Goal: Task Accomplishment & Management: Use online tool/utility

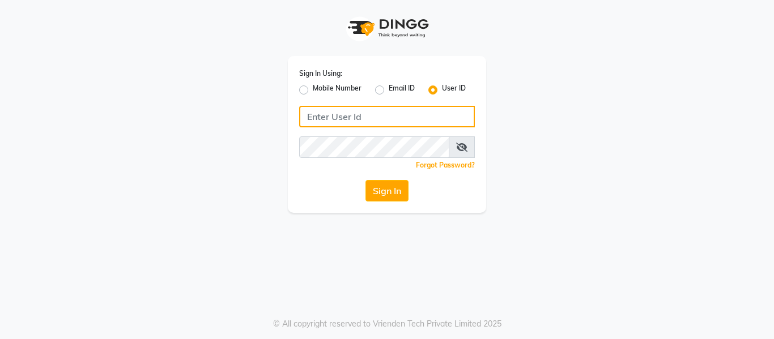
click at [389, 116] on input "Username" at bounding box center [387, 117] width 176 height 22
type input "Shellysalon"
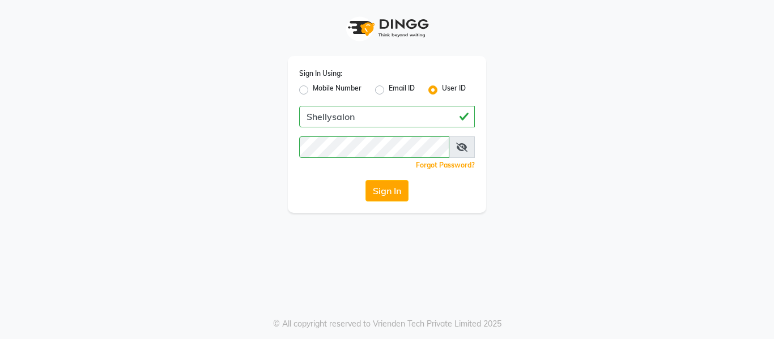
click at [461, 149] on icon at bounding box center [461, 147] width 11 height 9
click at [461, 149] on icon at bounding box center [462, 147] width 10 height 9
click at [372, 194] on button "Sign In" at bounding box center [387, 191] width 43 height 22
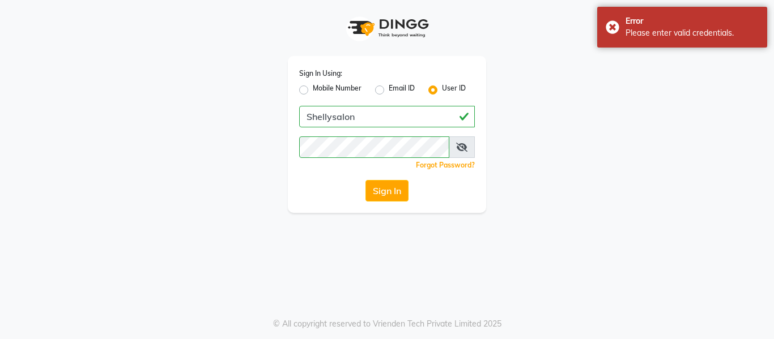
click at [453, 148] on span at bounding box center [462, 148] width 26 height 22
click at [460, 147] on icon at bounding box center [461, 147] width 11 height 9
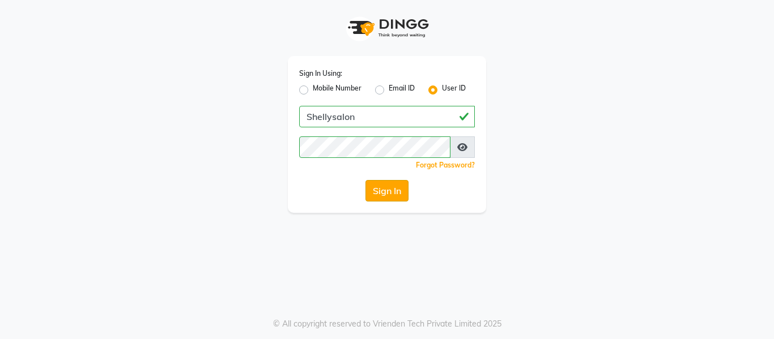
click at [384, 199] on button "Sign In" at bounding box center [387, 191] width 43 height 22
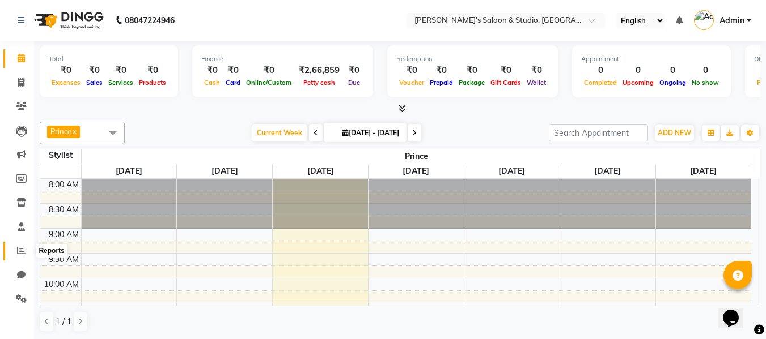
click at [19, 252] on icon at bounding box center [21, 251] width 9 height 9
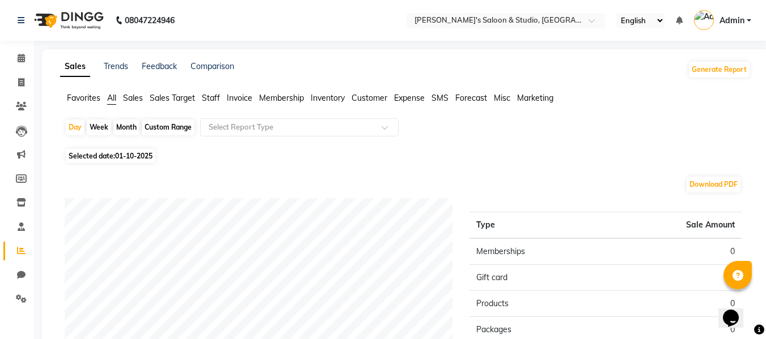
click at [120, 124] on div "Month" at bounding box center [126, 128] width 26 height 16
select select "10"
select select "2025"
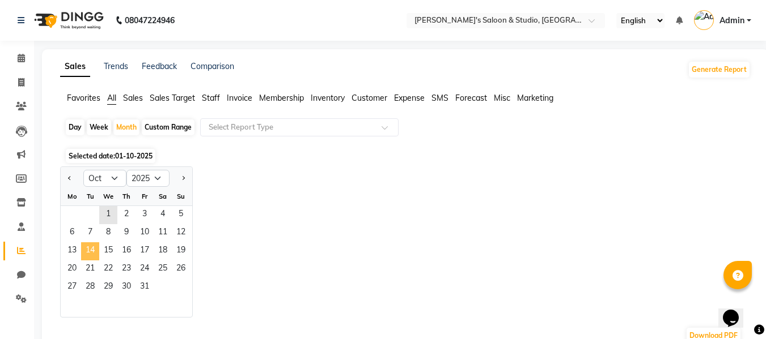
click at [87, 257] on span "14" at bounding box center [90, 252] width 18 height 18
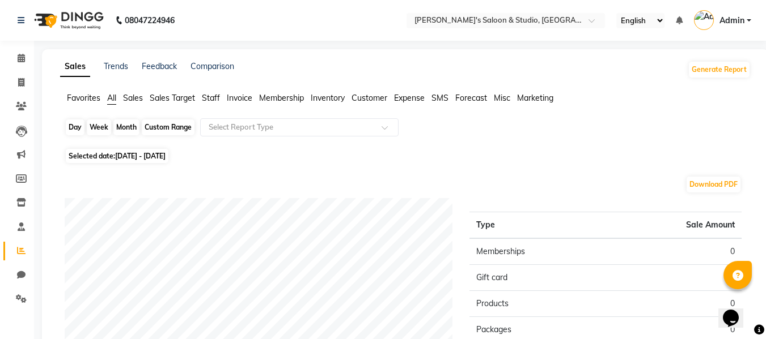
click at [119, 129] on div "Month" at bounding box center [126, 128] width 26 height 16
select select "10"
select select "2025"
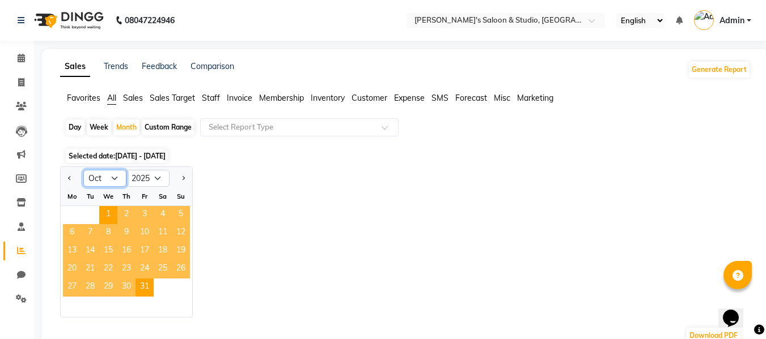
click at [116, 174] on select "Jan Feb Mar Apr May Jun [DATE] Aug Sep Oct Nov Dec" at bounding box center [104, 178] width 43 height 17
select select "9"
click at [83, 170] on select "Jan Feb Mar Apr May Jun [DATE] Aug Sep Oct Nov Dec" at bounding box center [104, 178] width 43 height 17
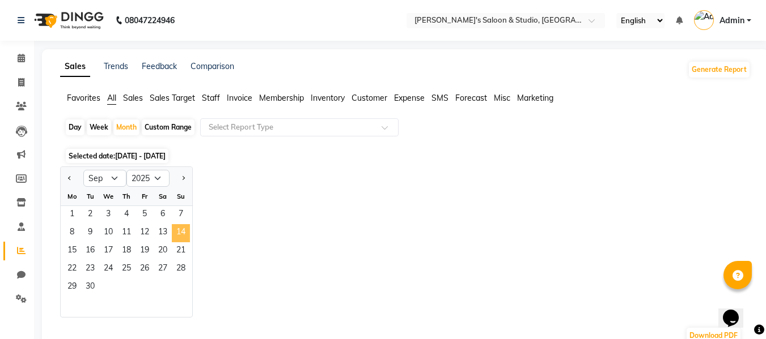
click at [185, 235] on span "14" at bounding box center [181, 233] width 18 height 18
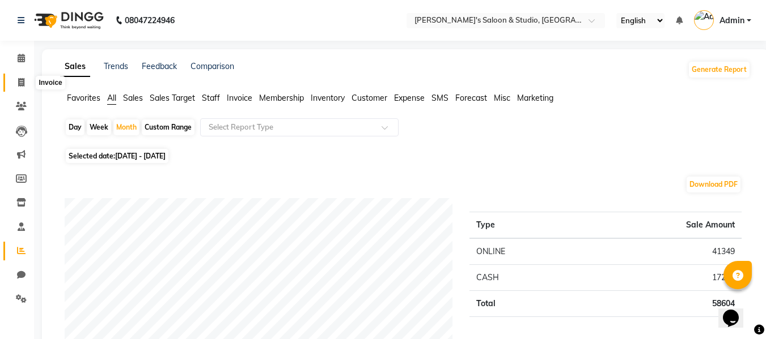
click at [20, 82] on icon at bounding box center [21, 82] width 6 height 9
select select "service"
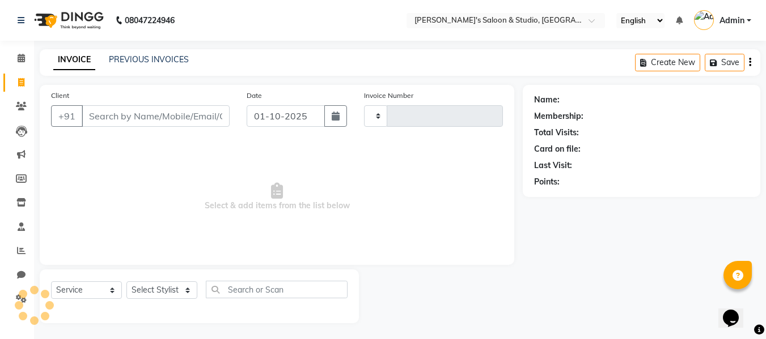
scroll to position [1, 0]
select select "7536"
type input "0704"
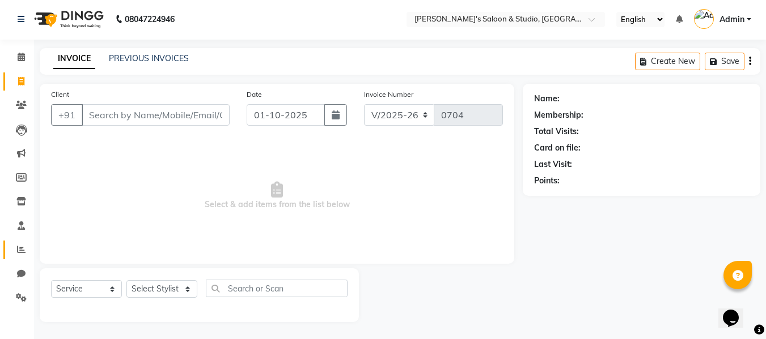
click at [23, 241] on link "Reports" at bounding box center [16, 250] width 27 height 19
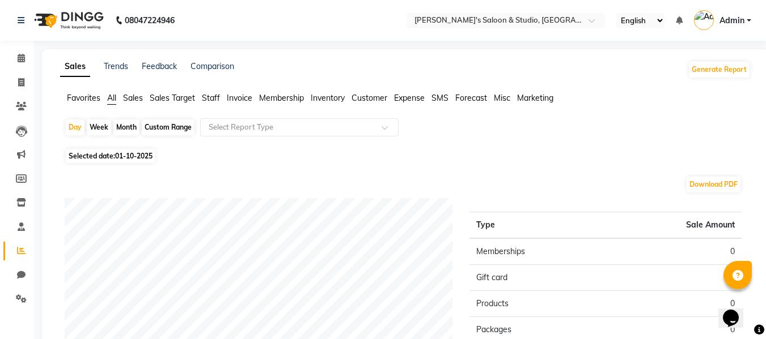
click at [123, 128] on div "Month" at bounding box center [126, 128] width 26 height 16
select select "10"
select select "2025"
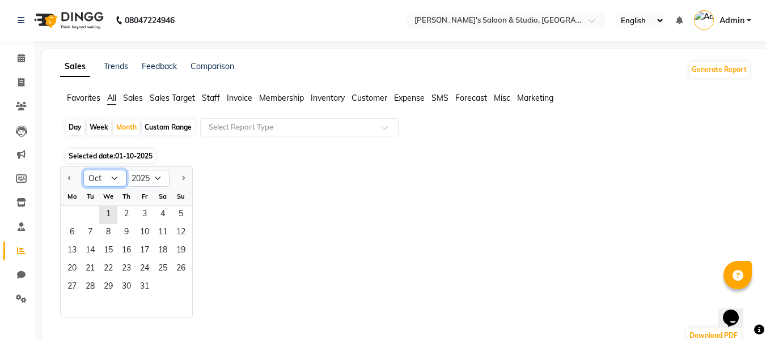
click at [117, 181] on select "Jan Feb Mar Apr May Jun [DATE] Aug Sep Oct Nov Dec" at bounding box center [104, 178] width 43 height 17
select select "9"
click at [83, 170] on select "Jan Feb Mar Apr May Jun [DATE] Aug Sep Oct Nov Dec" at bounding box center [104, 178] width 43 height 17
click at [78, 250] on span "15" at bounding box center [72, 252] width 18 height 18
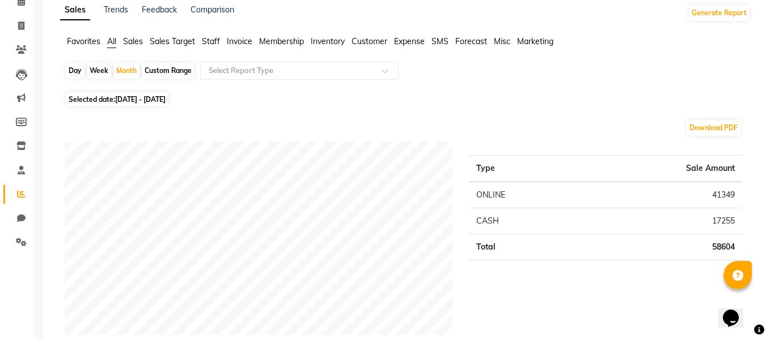
scroll to position [113, 0]
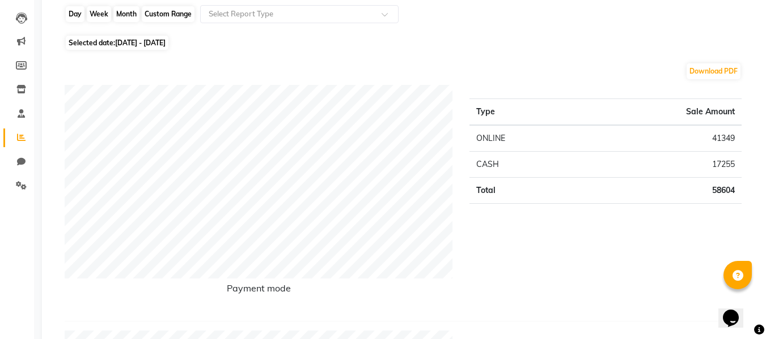
click at [121, 15] on div "Month" at bounding box center [126, 14] width 26 height 16
select select "9"
select select "2025"
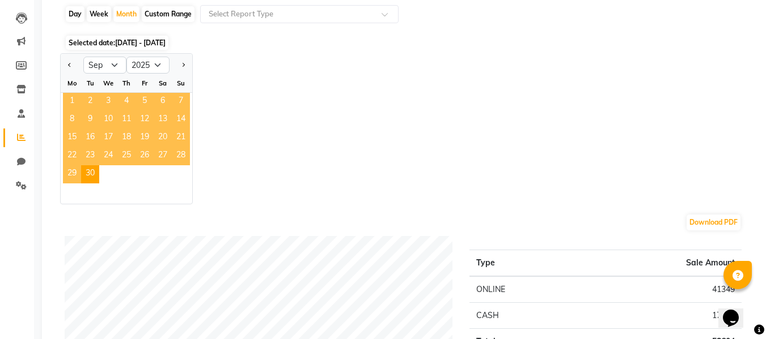
click at [71, 97] on span "1" at bounding box center [72, 102] width 18 height 18
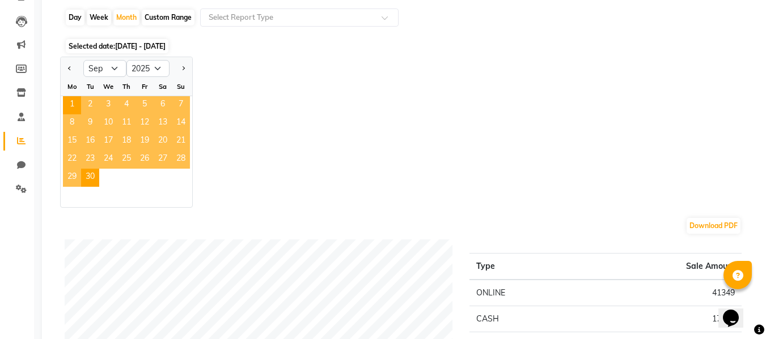
scroll to position [0, 0]
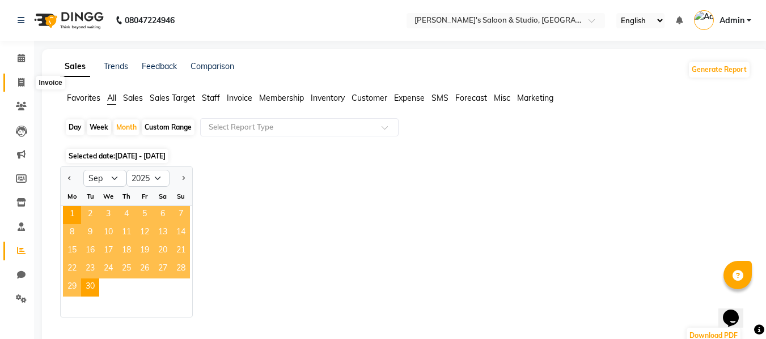
click at [24, 79] on icon at bounding box center [21, 82] width 6 height 9
select select "service"
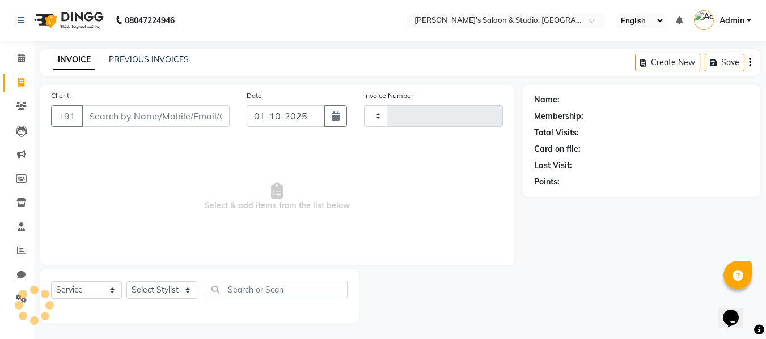
scroll to position [1, 0]
type input "0704"
select select "7536"
